Goal: Transaction & Acquisition: Purchase product/service

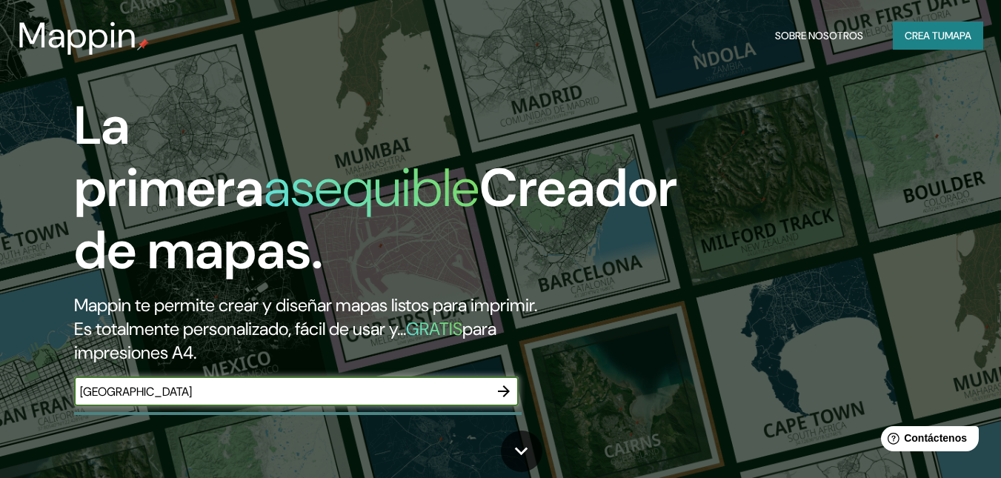
type input "[GEOGRAPHIC_DATA]"
click at [505, 385] on icon "button" at bounding box center [504, 391] width 18 height 18
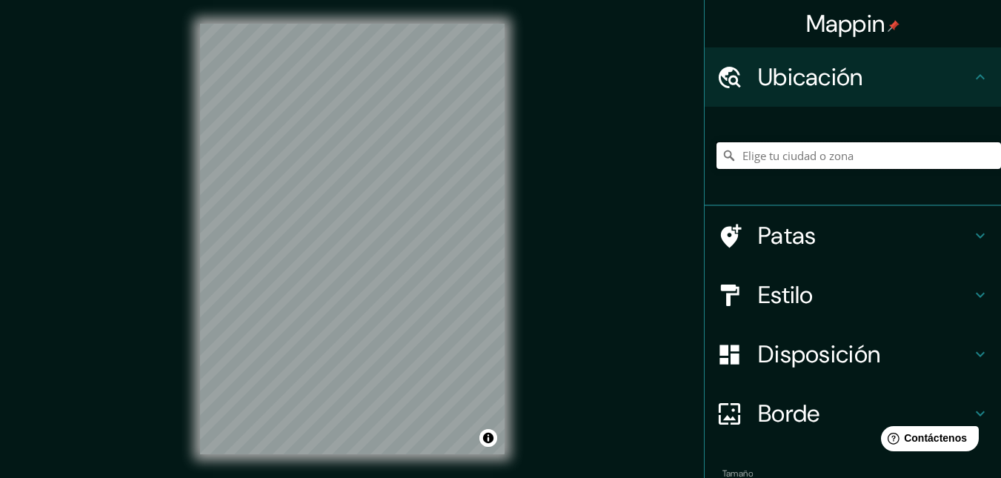
click at [840, 153] on input "Elige tu ciudad o zona" at bounding box center [859, 155] width 285 height 27
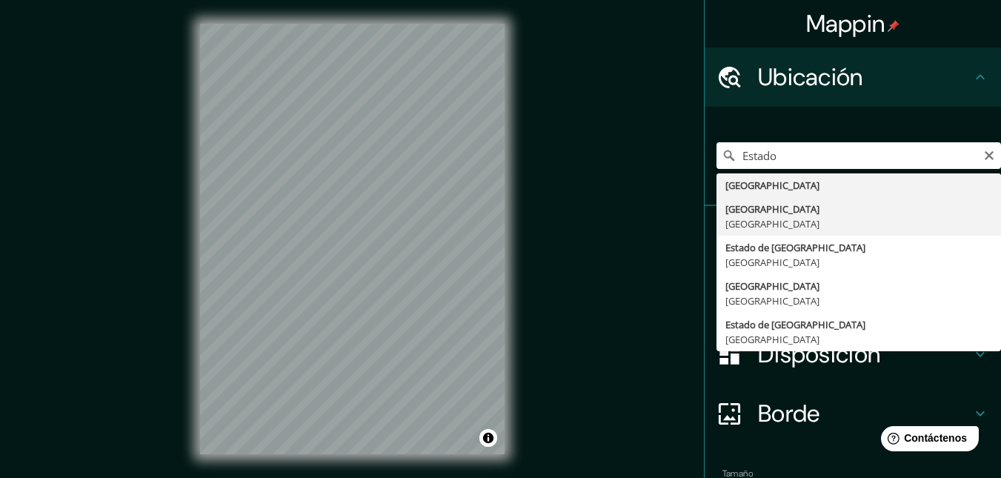
type input "[GEOGRAPHIC_DATA], [GEOGRAPHIC_DATA]"
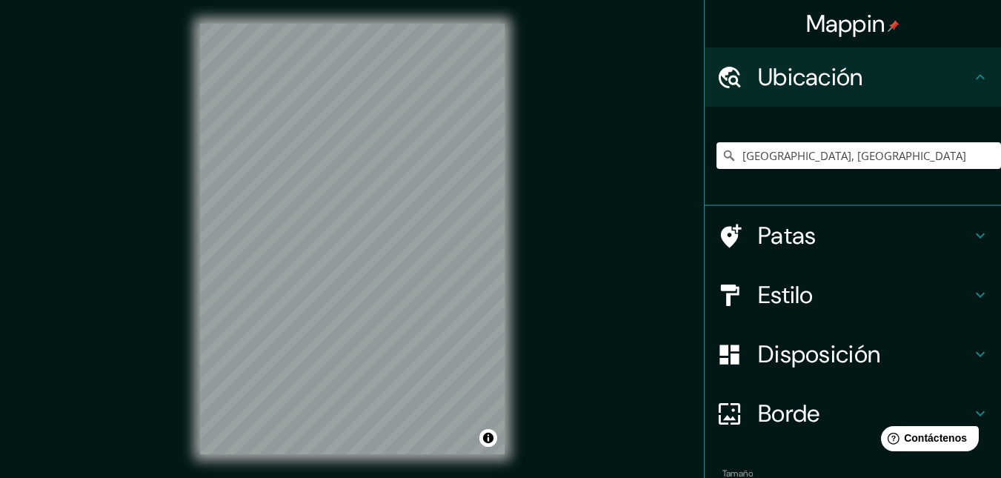
click at [972, 239] on icon at bounding box center [981, 236] width 18 height 18
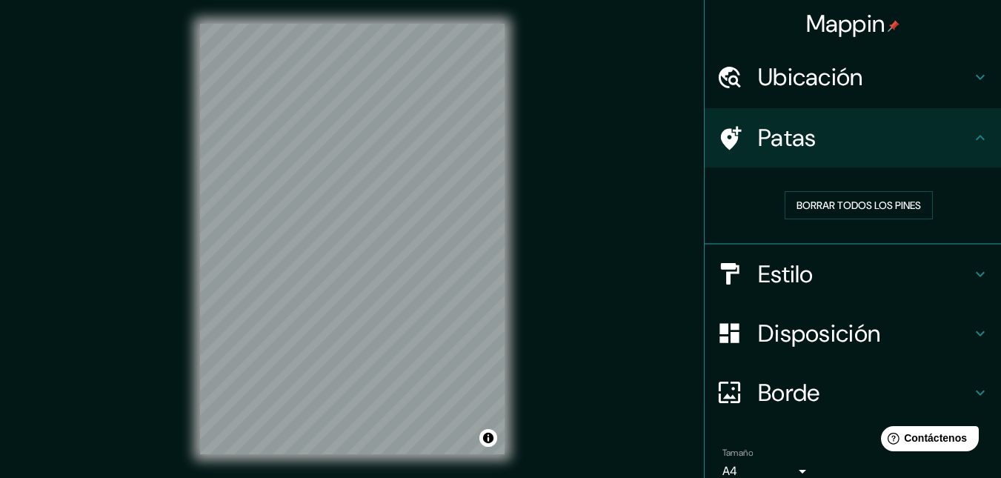
click at [976, 142] on icon at bounding box center [981, 138] width 18 height 18
click at [977, 270] on icon at bounding box center [981, 274] width 18 height 18
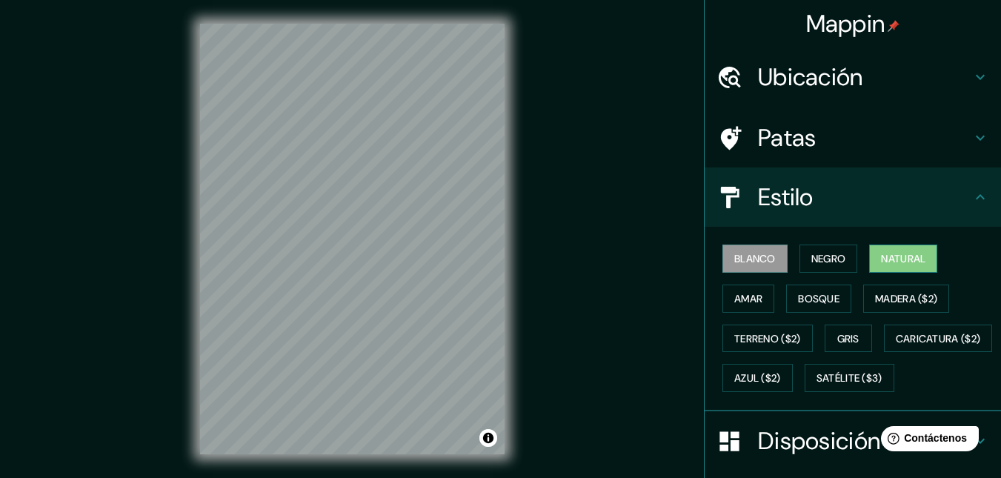
click at [916, 265] on font "Natural" at bounding box center [903, 258] width 44 height 13
click at [897, 294] on font "Madera ($2)" at bounding box center [906, 298] width 62 height 13
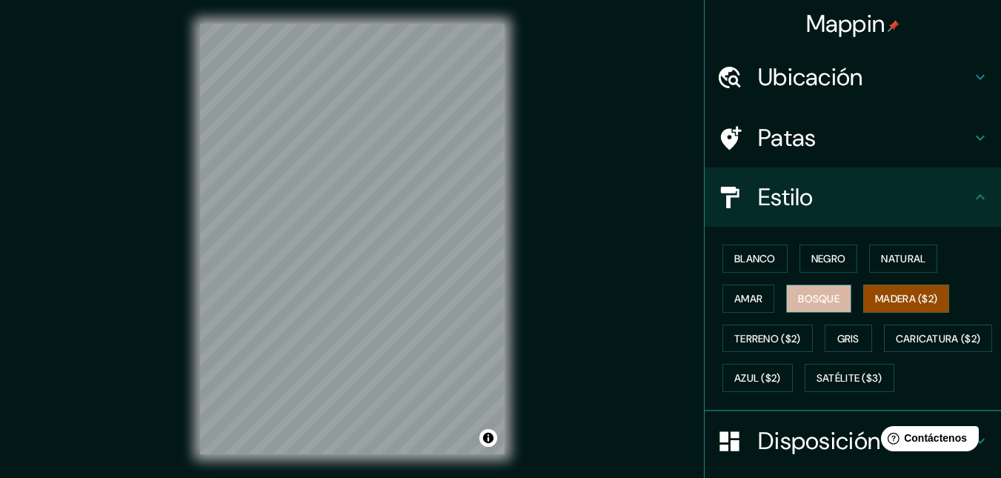
click at [827, 295] on font "Bosque" at bounding box center [818, 298] width 41 height 13
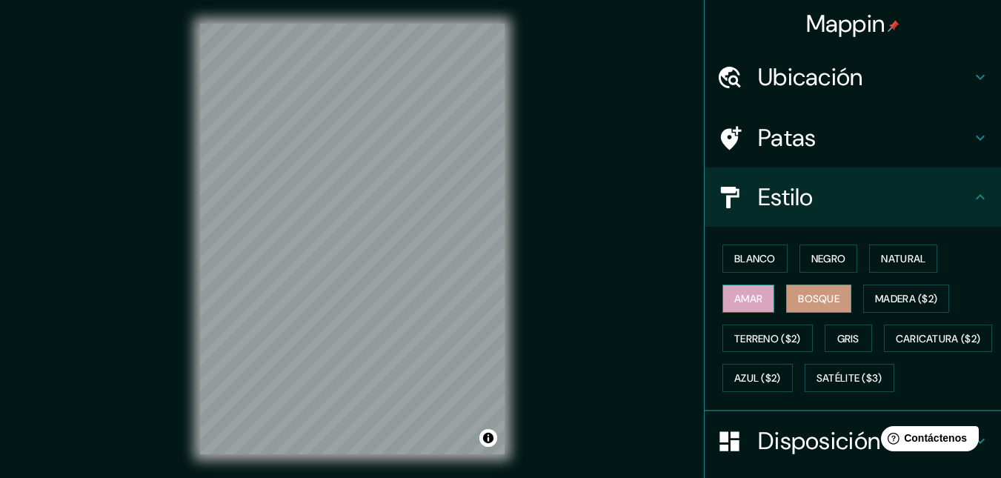
click at [745, 296] on font "Amar" at bounding box center [748, 298] width 28 height 13
click at [744, 342] on font "Terreno ($2)" at bounding box center [767, 338] width 67 height 13
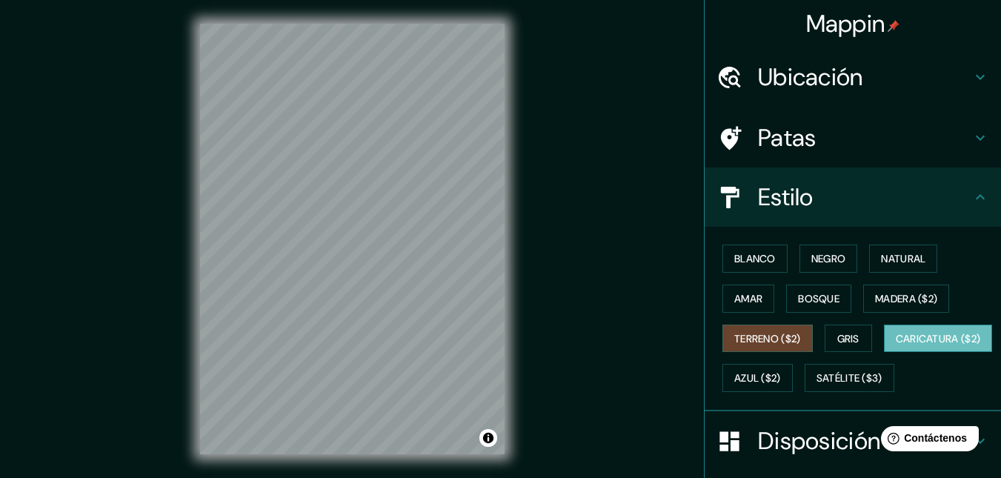
click at [896, 345] on font "Caricatura ($2)" at bounding box center [938, 338] width 85 height 13
click at [781, 376] on font "Azul ($2)" at bounding box center [757, 378] width 47 height 13
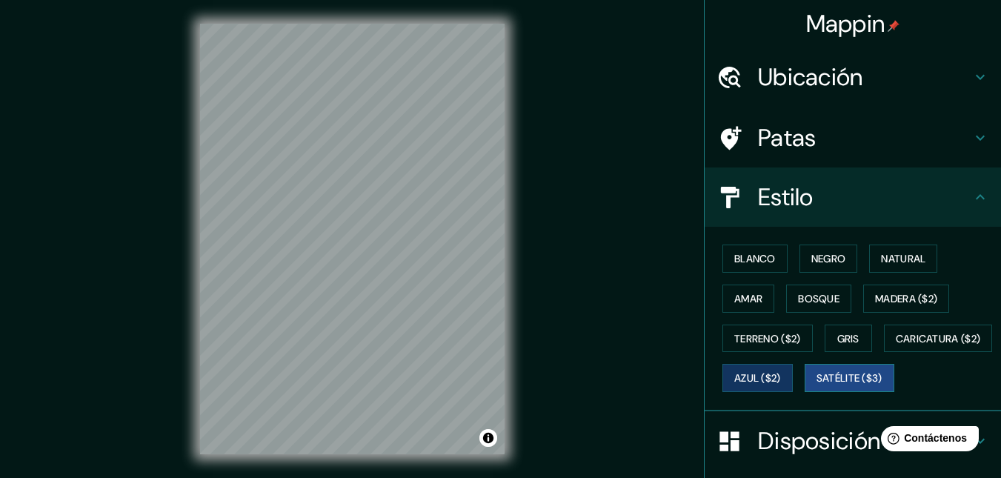
click at [817, 385] on font "Satélite ($3)" at bounding box center [850, 378] width 66 height 13
click at [972, 192] on icon at bounding box center [981, 197] width 18 height 18
click at [972, 198] on icon at bounding box center [981, 197] width 18 height 18
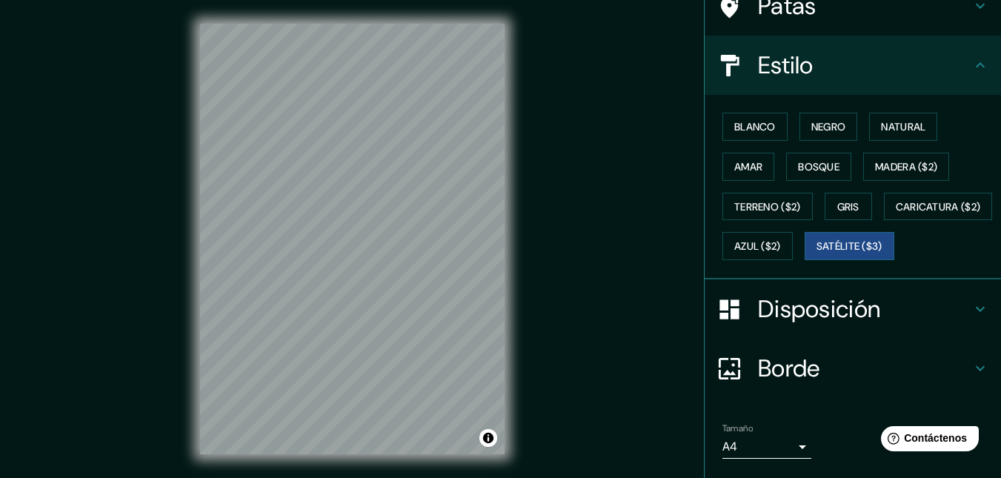
scroll to position [222, 0]
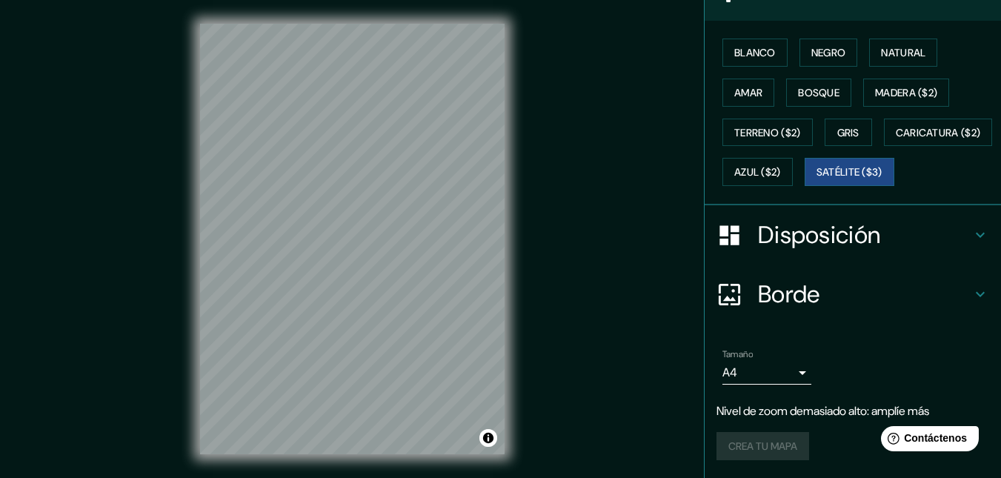
click at [972, 244] on icon at bounding box center [981, 235] width 18 height 18
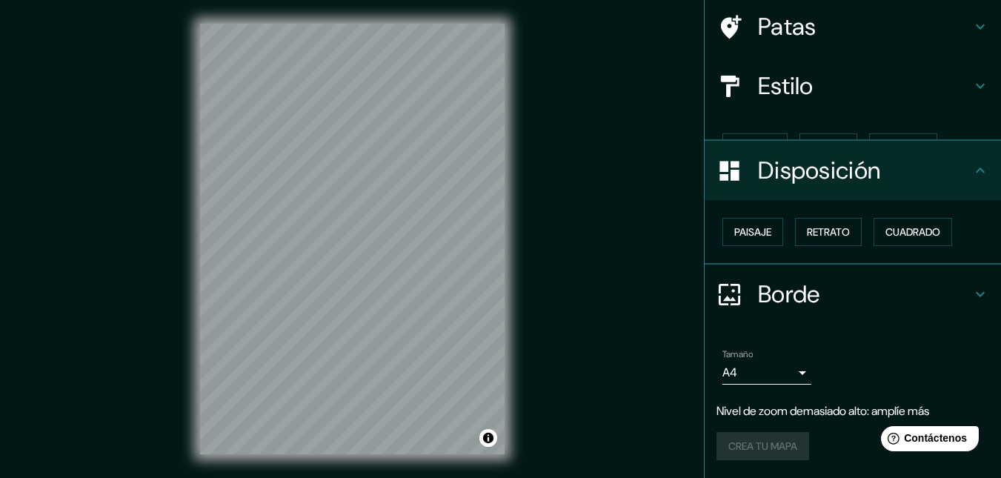
scroll to position [86, 0]
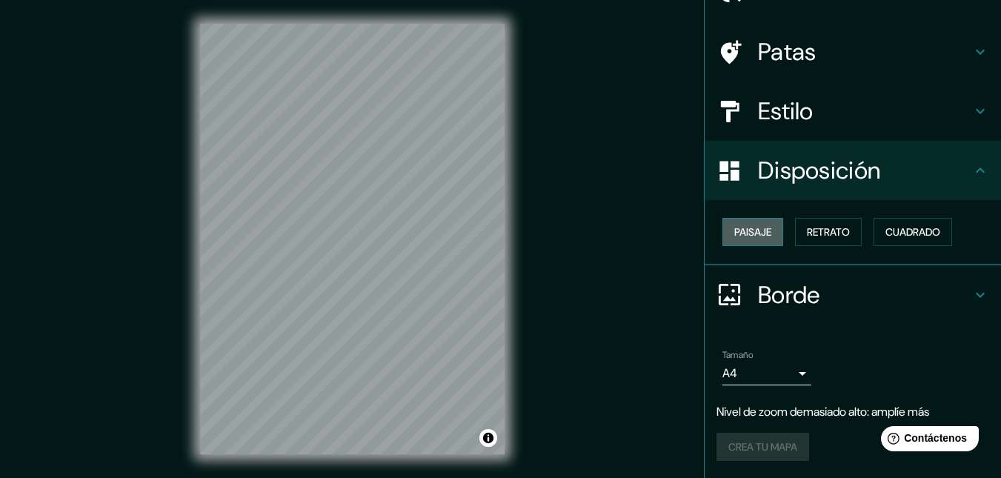
click at [741, 234] on font "Paisaje" at bounding box center [752, 231] width 37 height 13
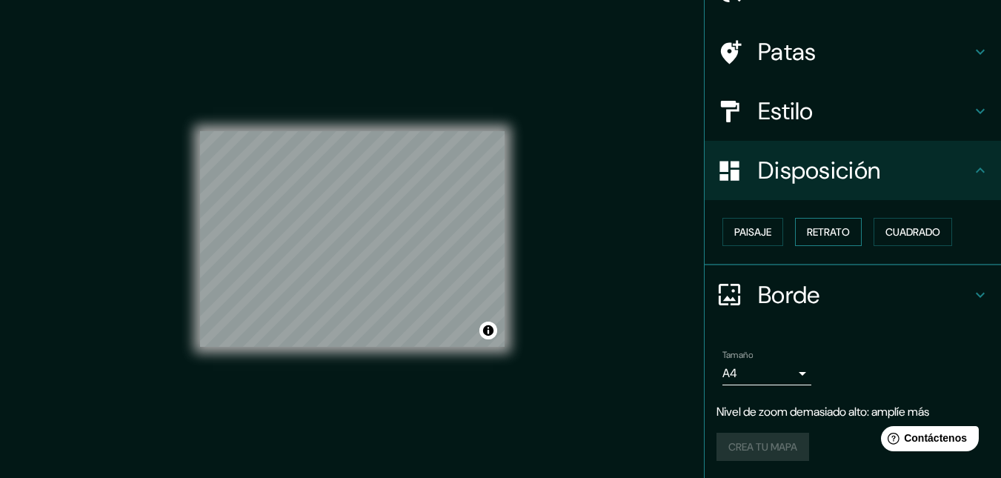
click at [823, 230] on font "Retrato" at bounding box center [828, 231] width 43 height 13
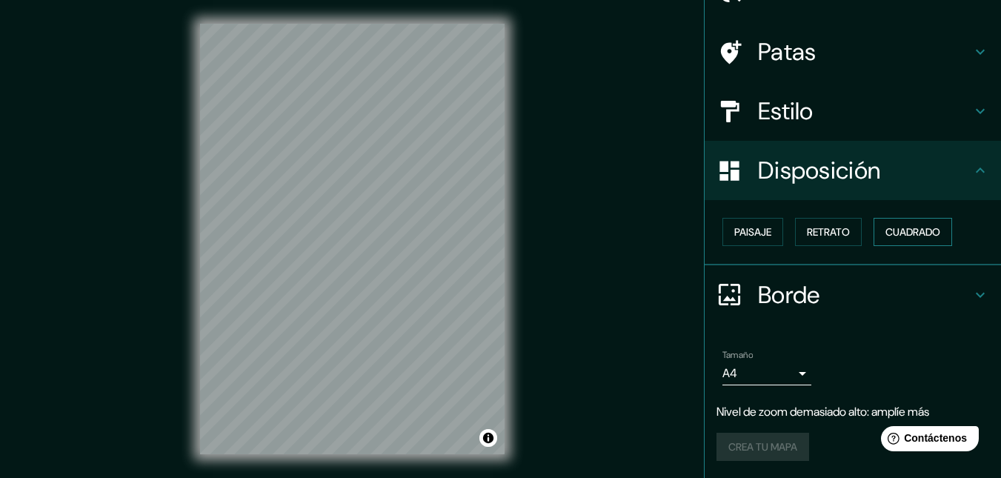
click at [902, 230] on font "Cuadrado" at bounding box center [913, 231] width 55 height 13
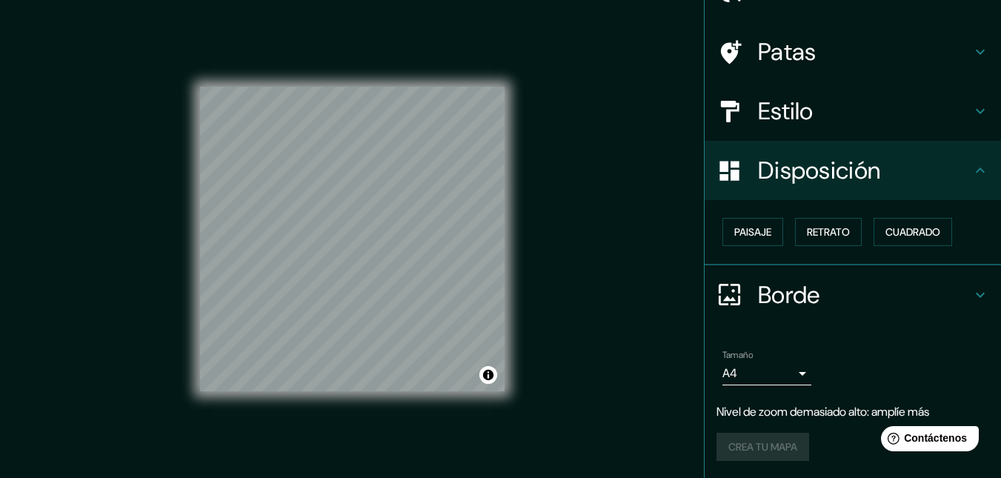
click at [975, 167] on icon at bounding box center [981, 171] width 18 height 18
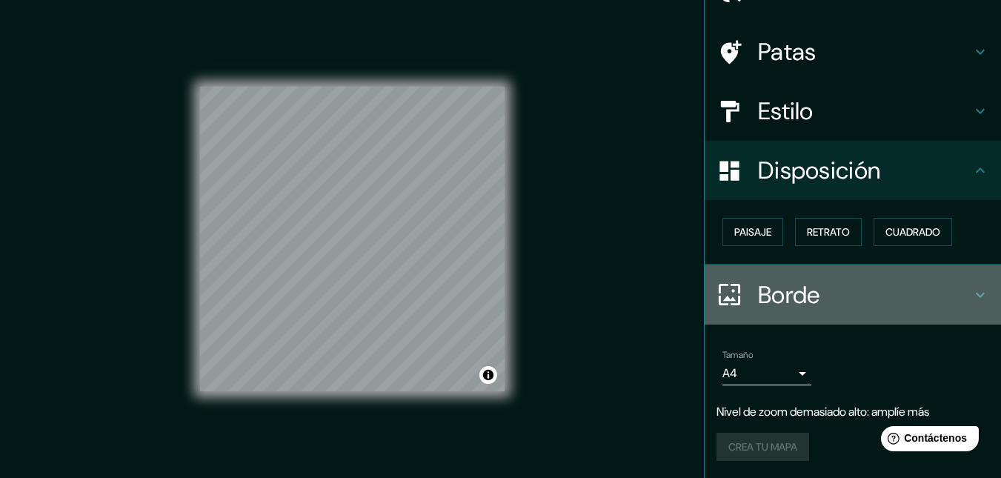
click at [974, 291] on icon at bounding box center [981, 295] width 18 height 18
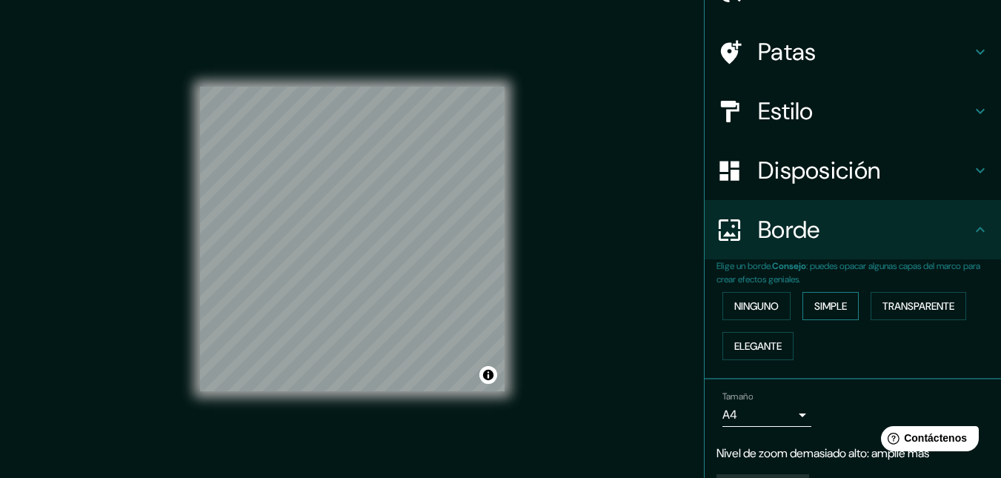
click at [815, 314] on font "Simple" at bounding box center [830, 305] width 33 height 19
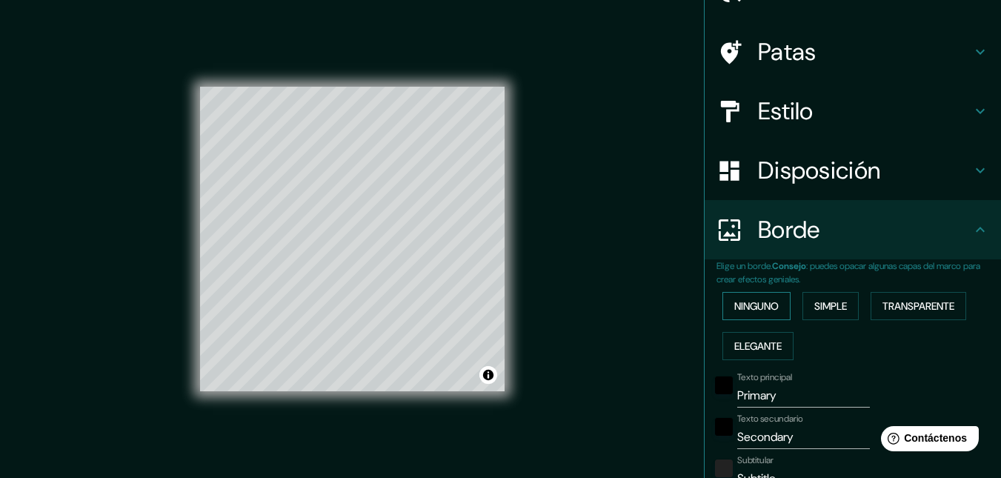
click at [753, 305] on font "Ninguno" at bounding box center [756, 305] width 44 height 13
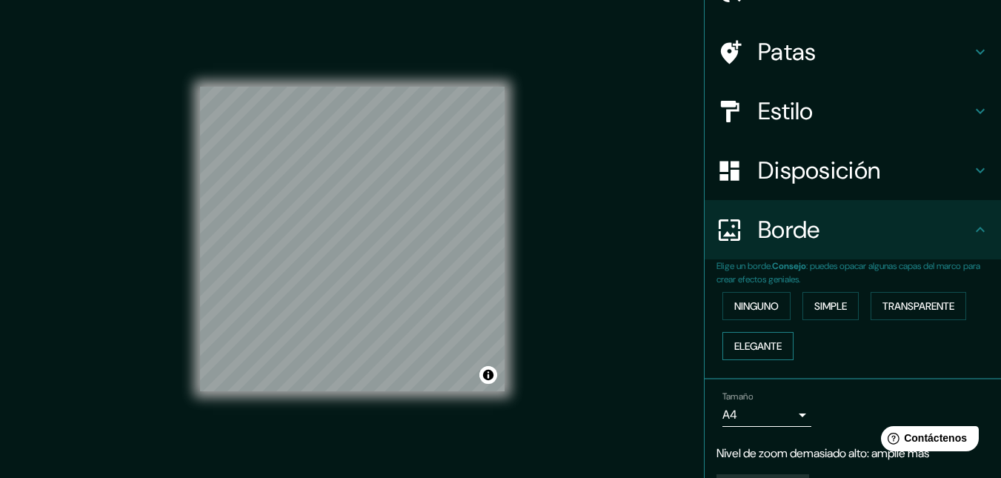
click at [754, 349] on font "Elegante" at bounding box center [757, 345] width 47 height 13
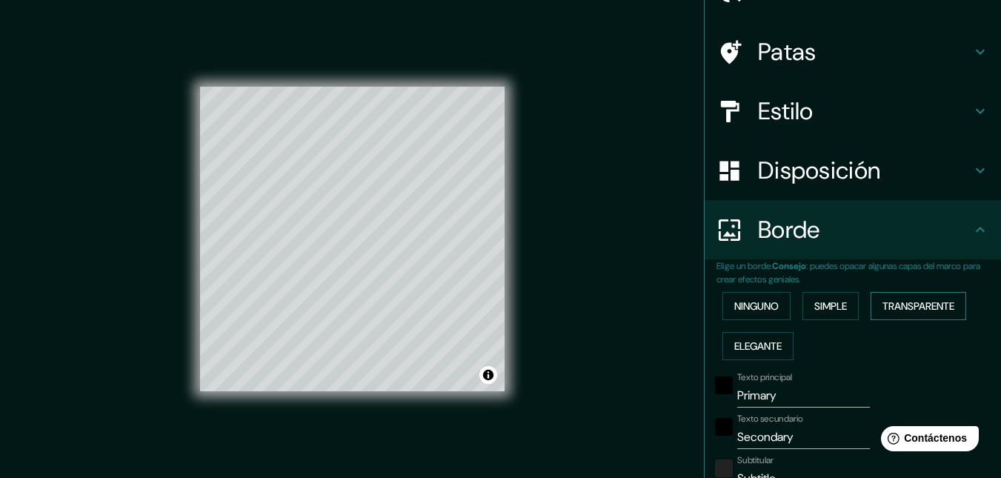
click at [934, 308] on font "Transparente" at bounding box center [919, 305] width 72 height 13
click at [762, 303] on font "Ninguno" at bounding box center [756, 305] width 44 height 13
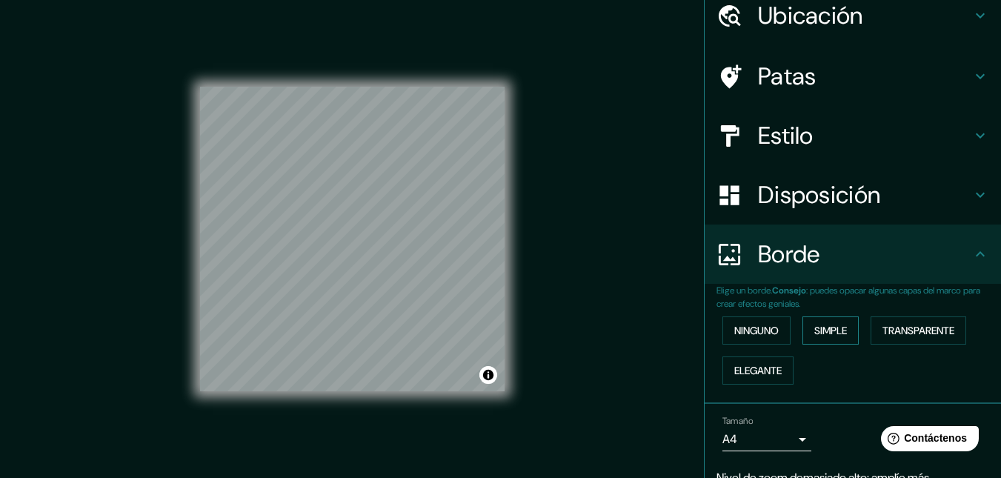
scroll to position [0, 0]
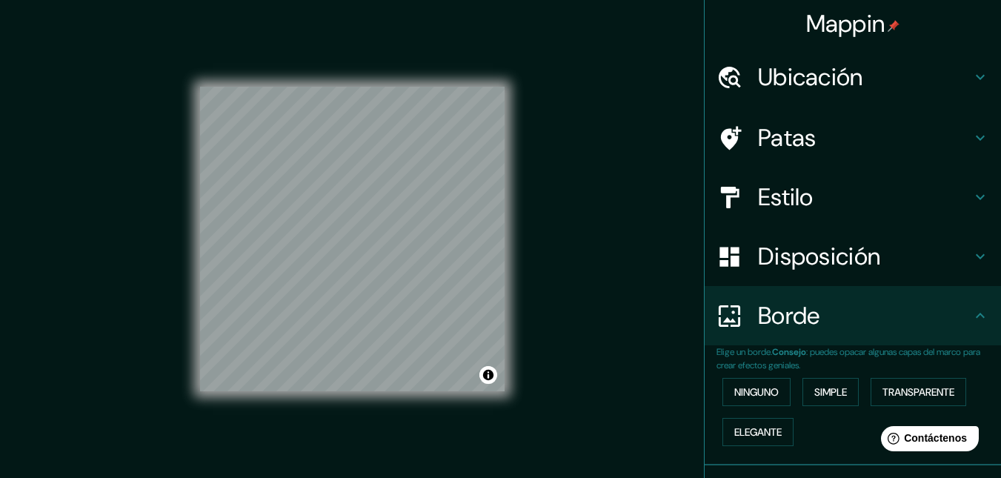
click at [974, 76] on icon at bounding box center [981, 77] width 18 height 18
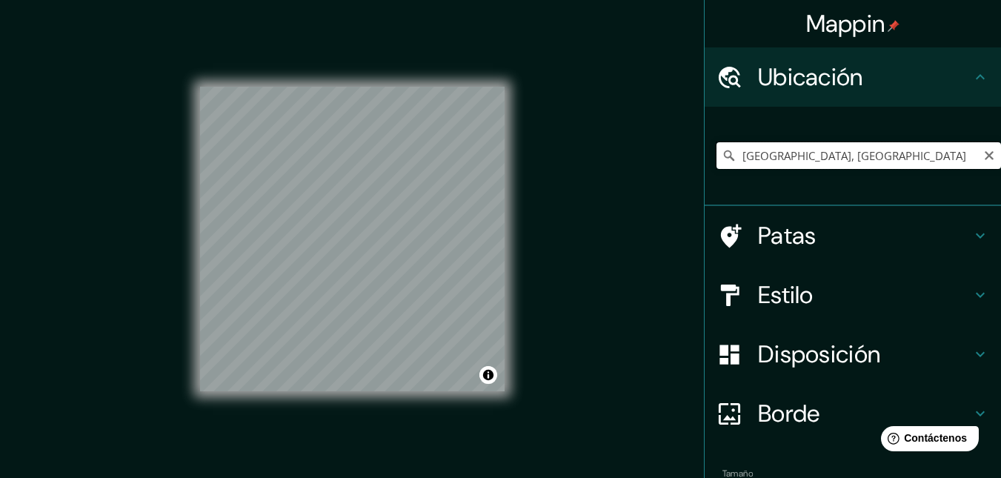
click at [907, 159] on input "[GEOGRAPHIC_DATA], [GEOGRAPHIC_DATA]" at bounding box center [859, 155] width 285 height 27
click at [724, 155] on icon at bounding box center [729, 155] width 10 height 10
click at [722, 153] on icon at bounding box center [729, 155] width 15 height 15
click at [800, 76] on font "Ubicación" at bounding box center [810, 77] width 105 height 31
click at [763, 162] on input "[GEOGRAPHIC_DATA], [GEOGRAPHIC_DATA]" at bounding box center [859, 155] width 285 height 27
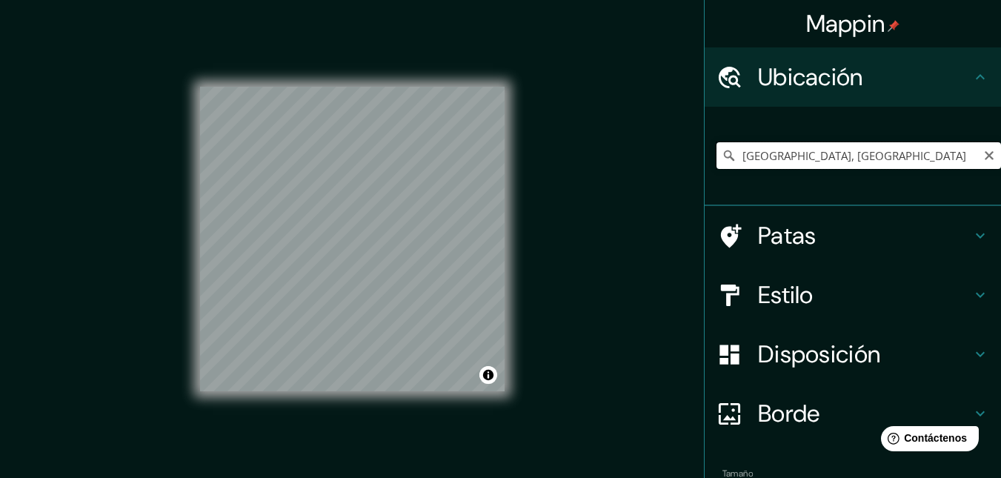
click at [876, 159] on input "[GEOGRAPHIC_DATA], [GEOGRAPHIC_DATA]" at bounding box center [859, 155] width 285 height 27
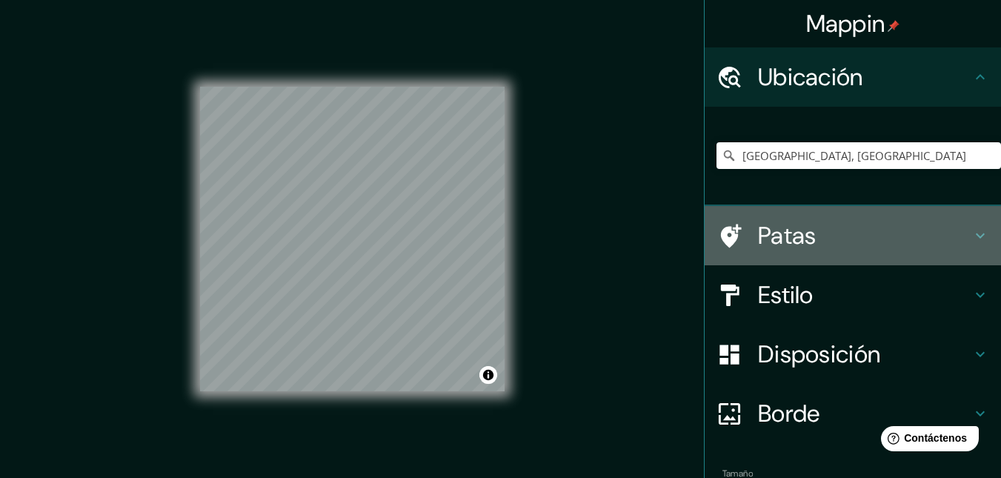
click at [972, 239] on icon at bounding box center [981, 236] width 18 height 18
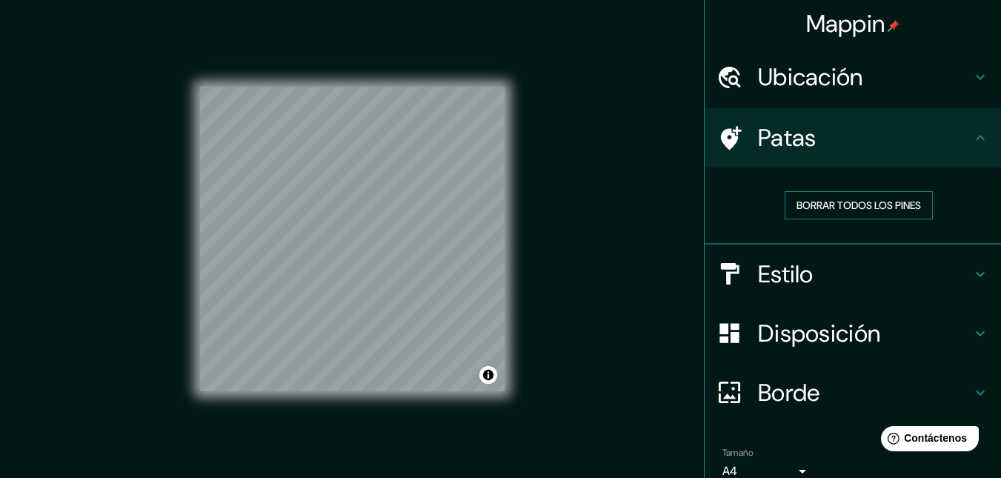
click at [894, 204] on font "Borrar todos los pines" at bounding box center [859, 205] width 124 height 13
click at [814, 79] on font "Ubicación" at bounding box center [810, 77] width 105 height 31
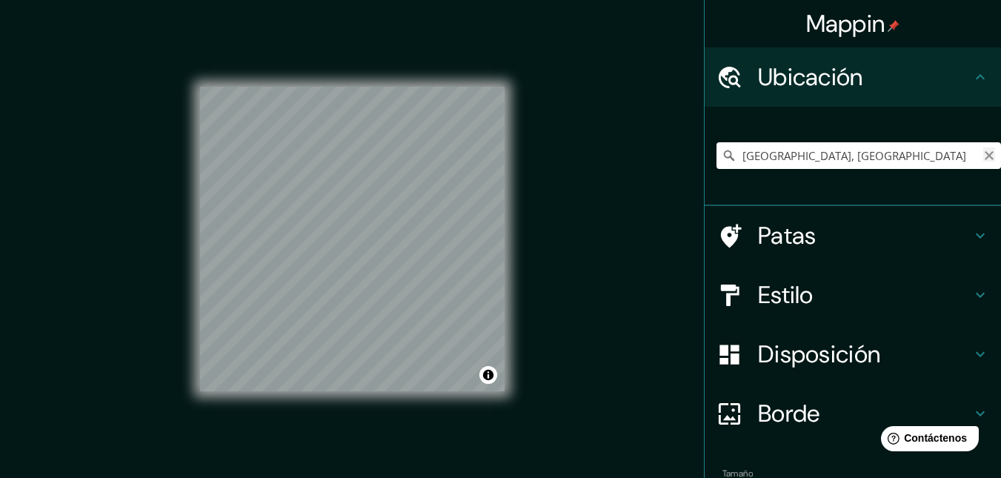
click at [983, 157] on icon "Claro" at bounding box center [989, 156] width 12 height 12
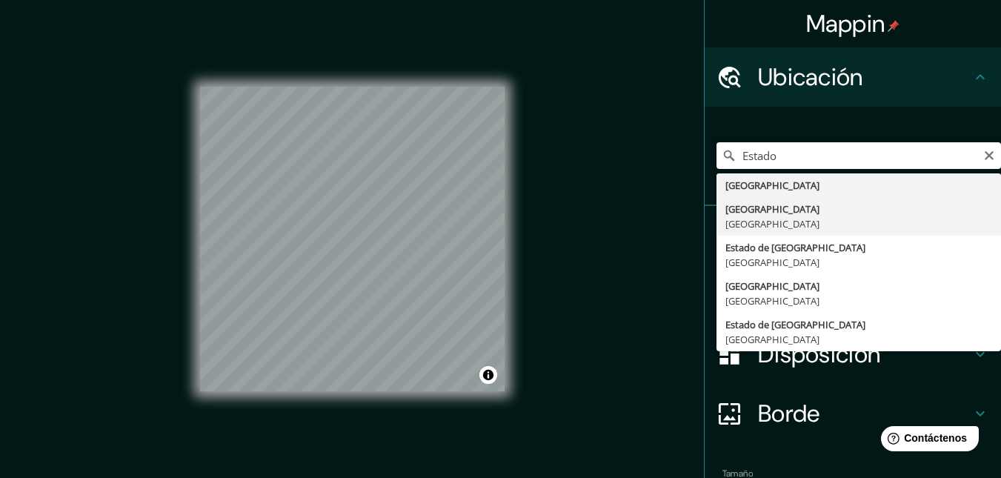
type input "[GEOGRAPHIC_DATA], [GEOGRAPHIC_DATA]"
